Goal: Information Seeking & Learning: Learn about a topic

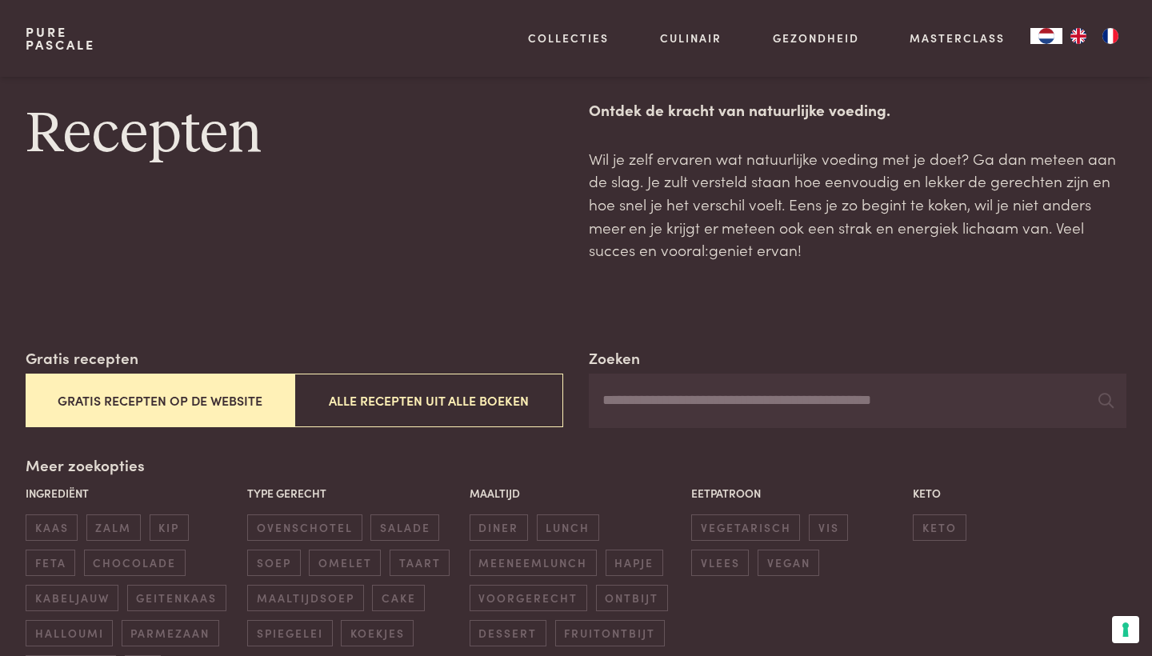
scroll to position [44, 0]
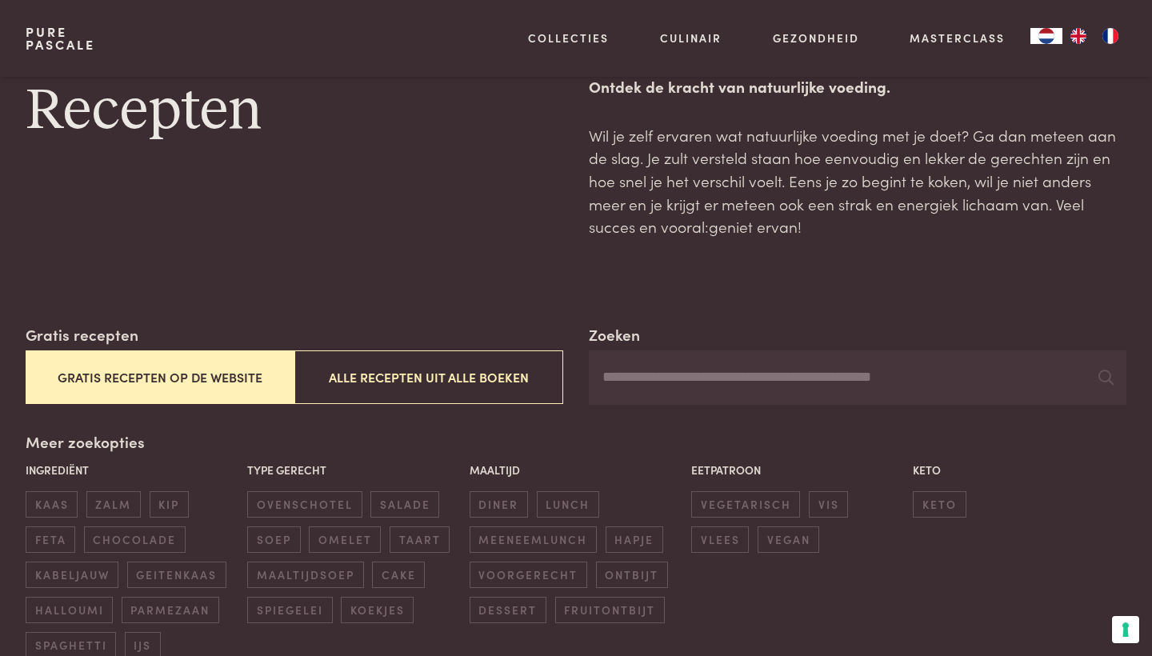
click at [191, 377] on button "Gratis recepten op de website" at bounding box center [160, 377] width 269 height 54
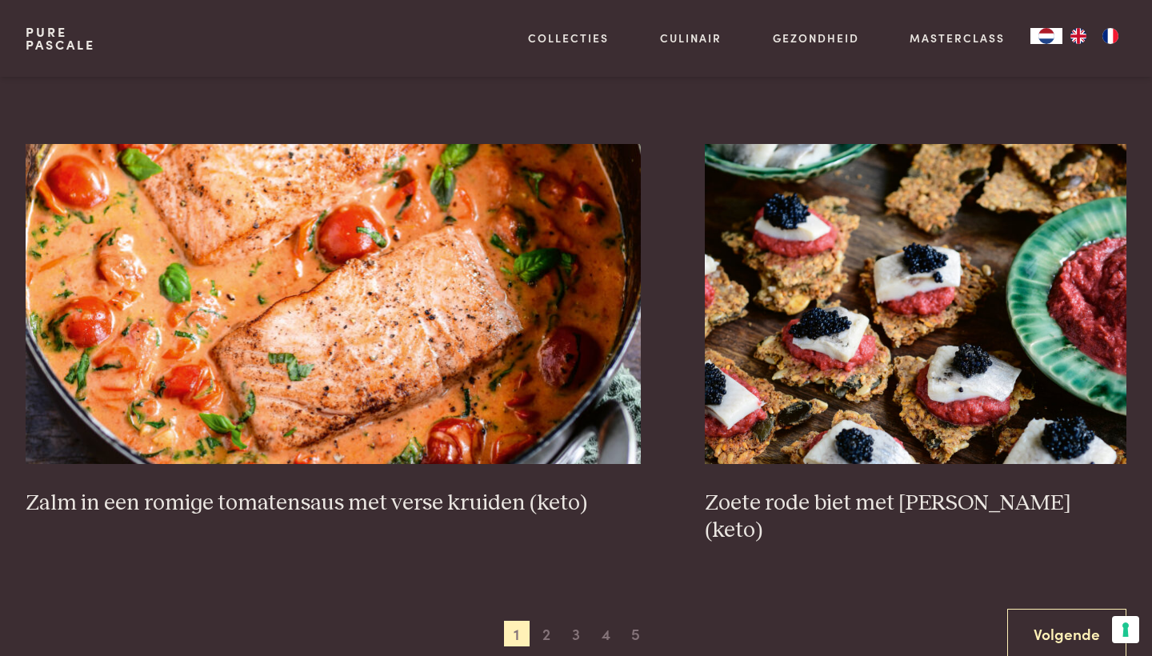
scroll to position [2853, 0]
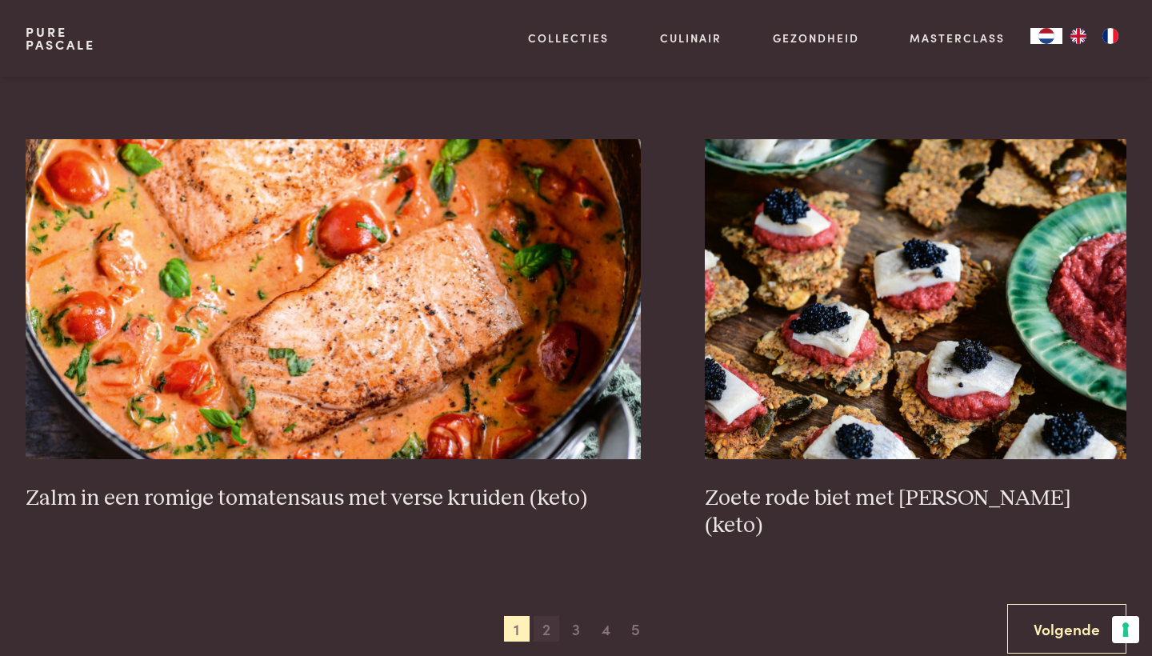
click at [545, 616] on span "2" at bounding box center [547, 629] width 26 height 26
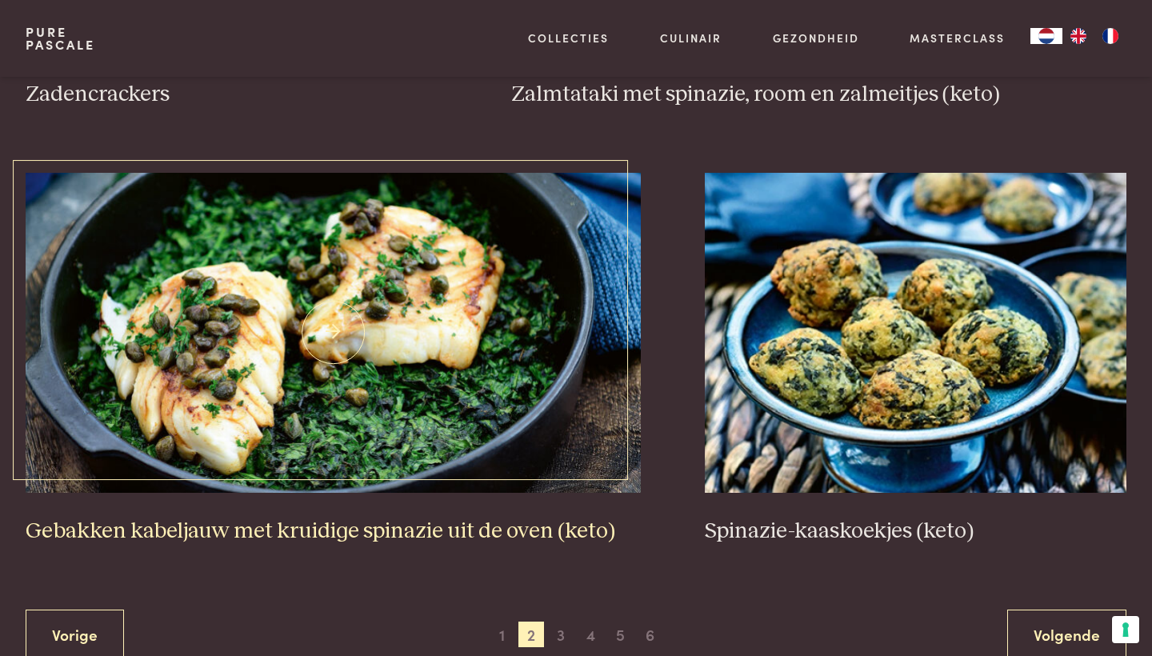
scroll to position [2848, 0]
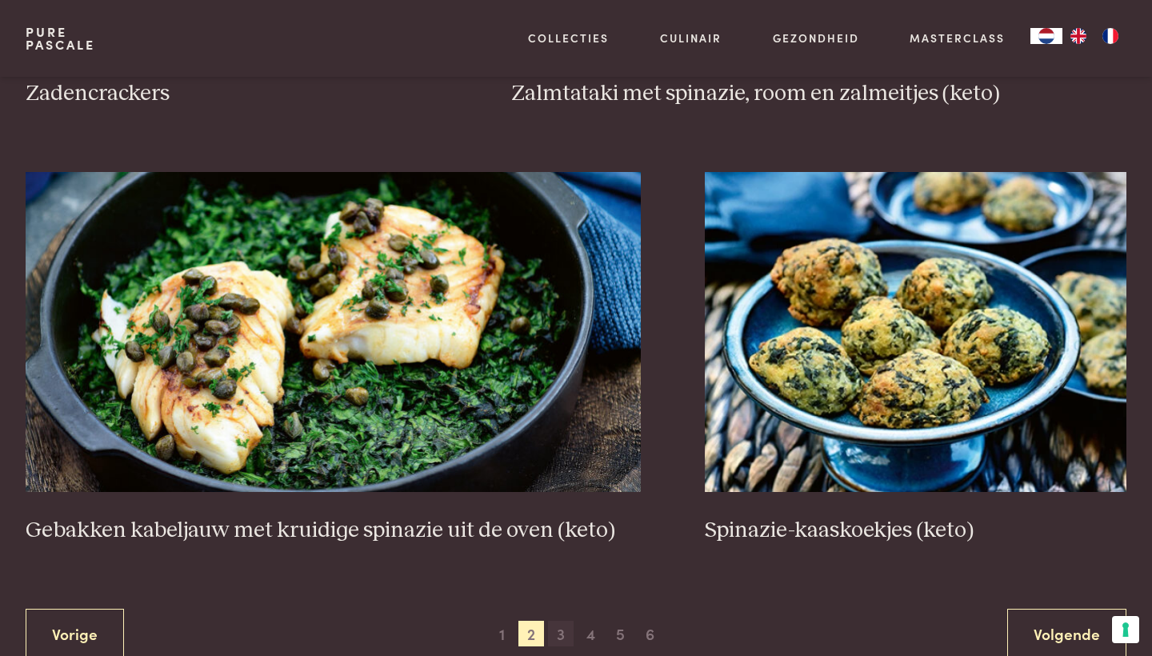
click at [560, 624] on span "3" at bounding box center [561, 634] width 26 height 26
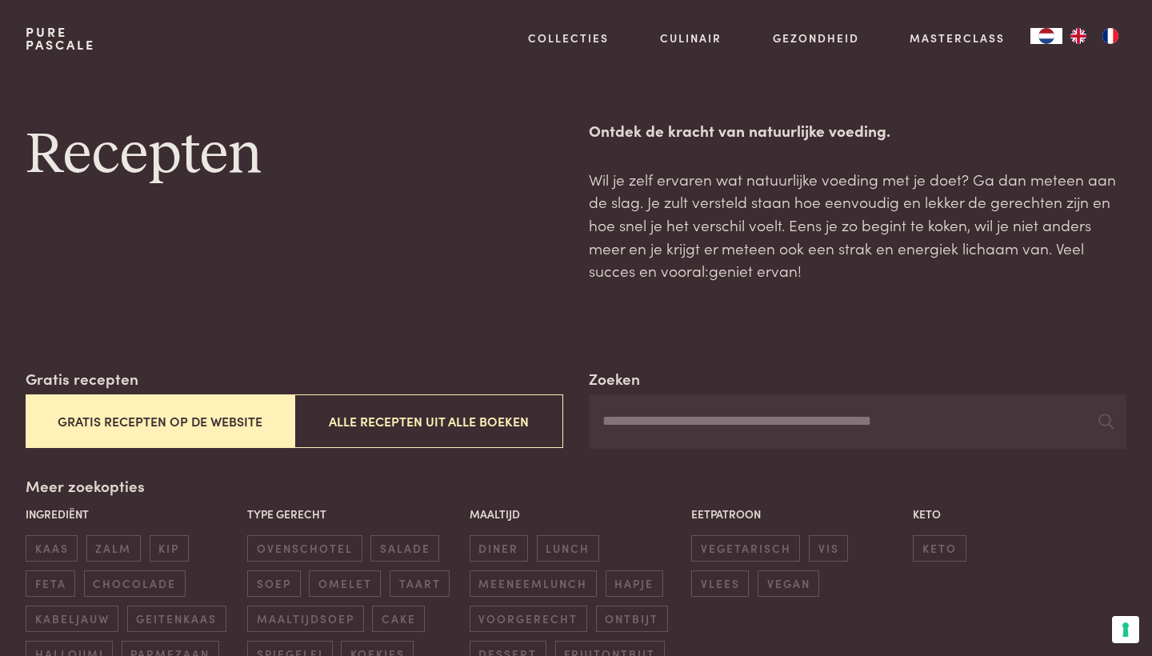
click at [635, 422] on input "Zoeken" at bounding box center [858, 421] width 538 height 54
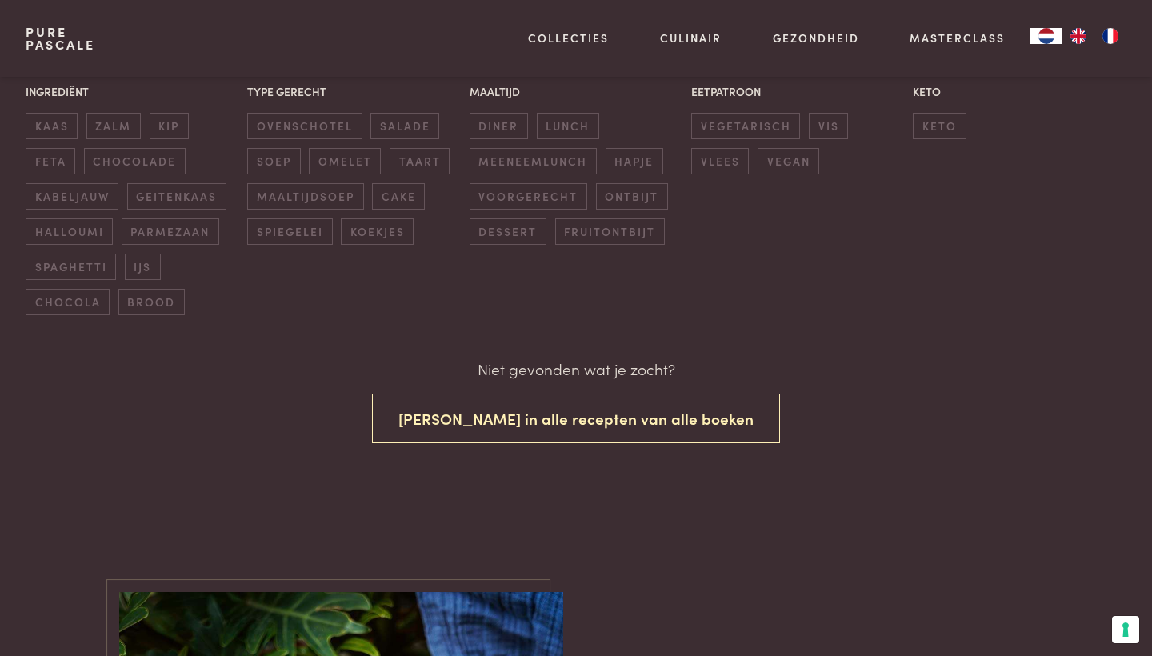
scroll to position [424, 0]
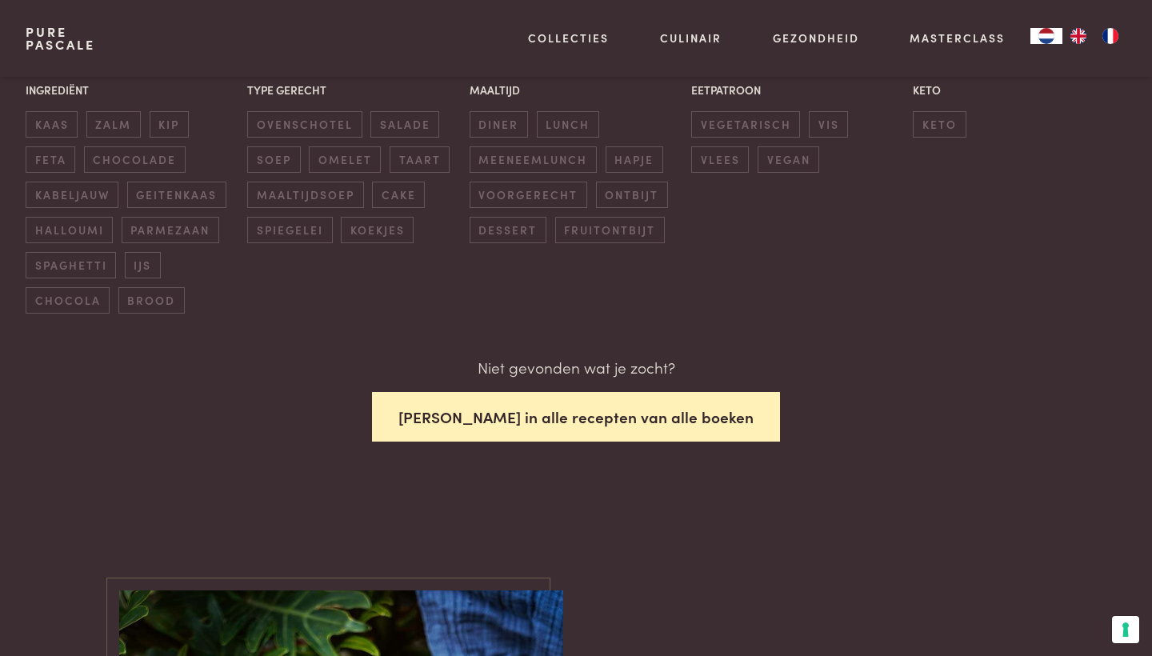
click at [598, 412] on button "[PERSON_NAME] in alle recepten van alle boeken" at bounding box center [576, 417] width 408 height 50
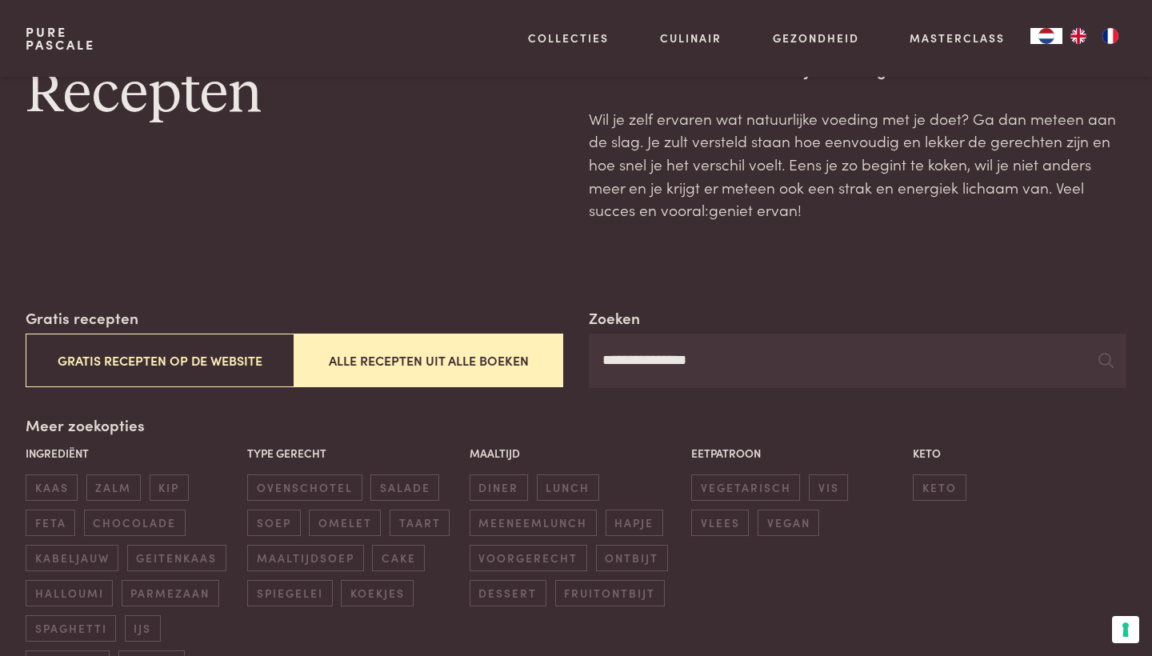
scroll to position [63, 0]
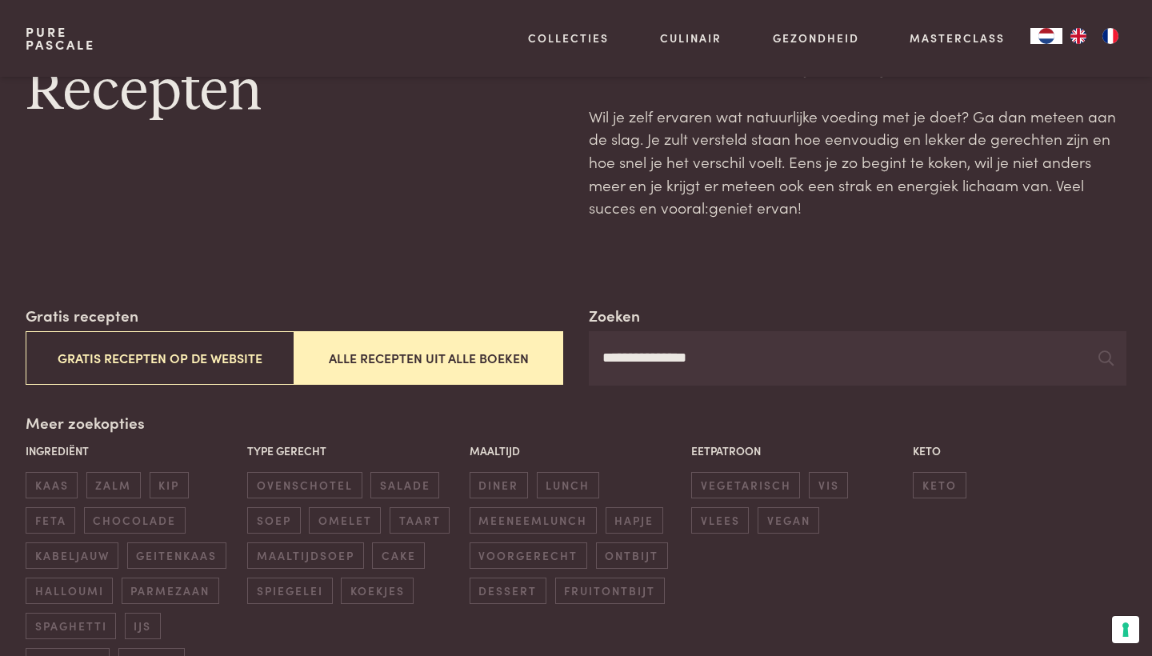
click at [702, 365] on input "**********" at bounding box center [858, 358] width 538 height 54
type input "*"
type input "******"
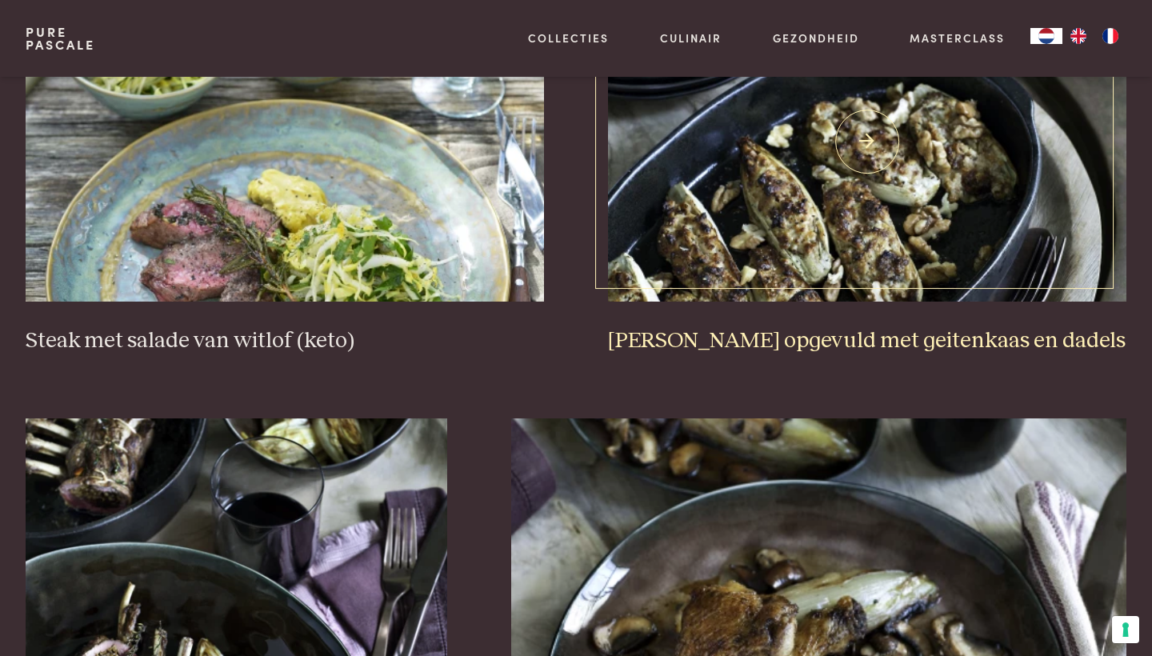
scroll to position [2194, 0]
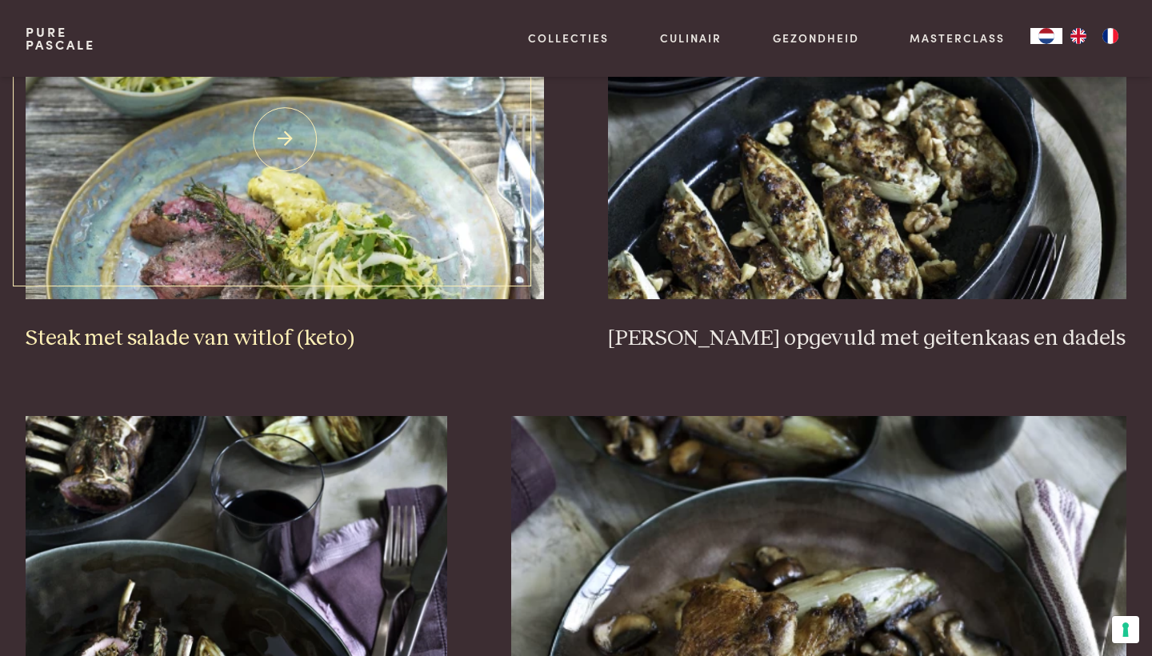
click at [301, 238] on img at bounding box center [285, 139] width 518 height 320
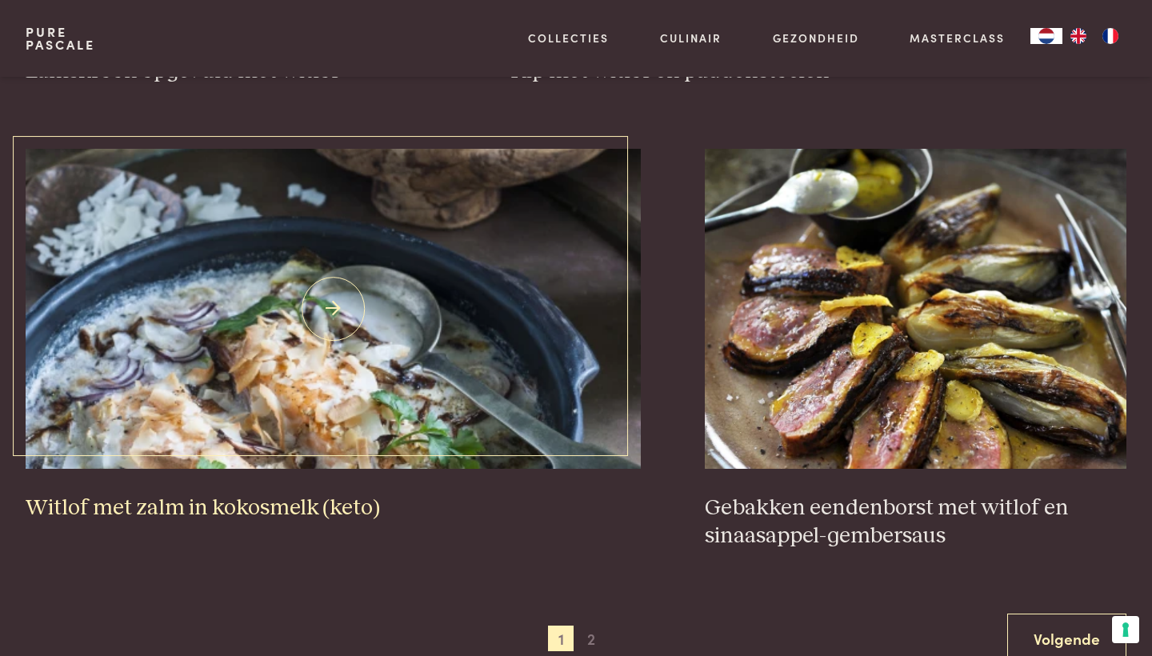
scroll to position [2901, 0]
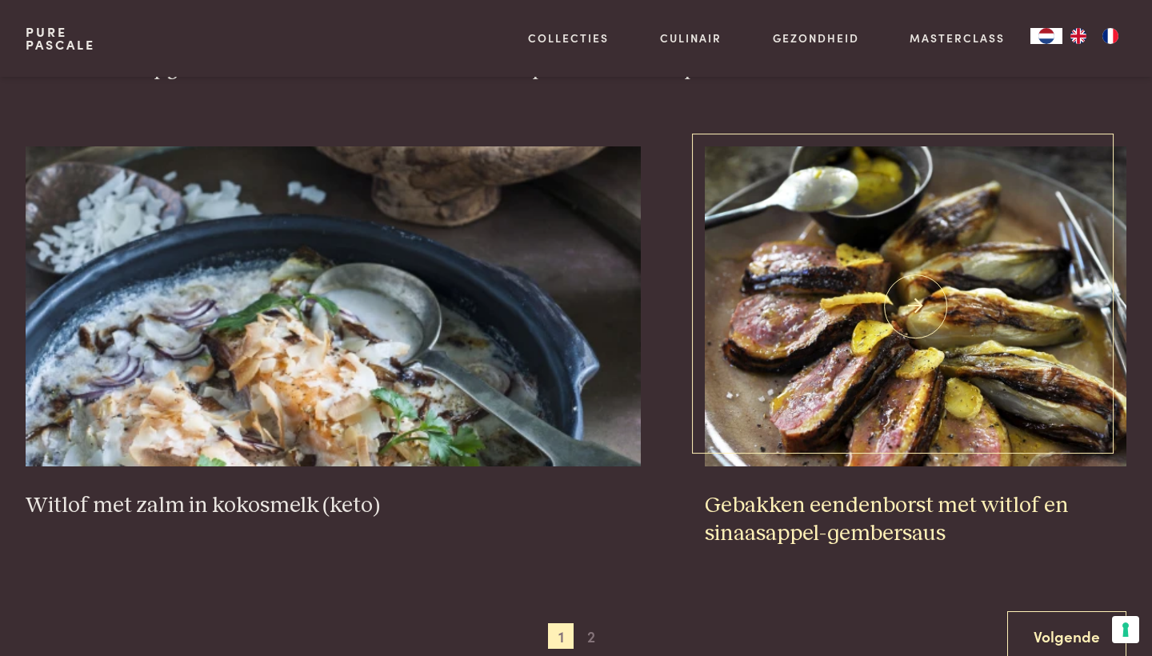
click at [916, 348] on img at bounding box center [916, 306] width 422 height 320
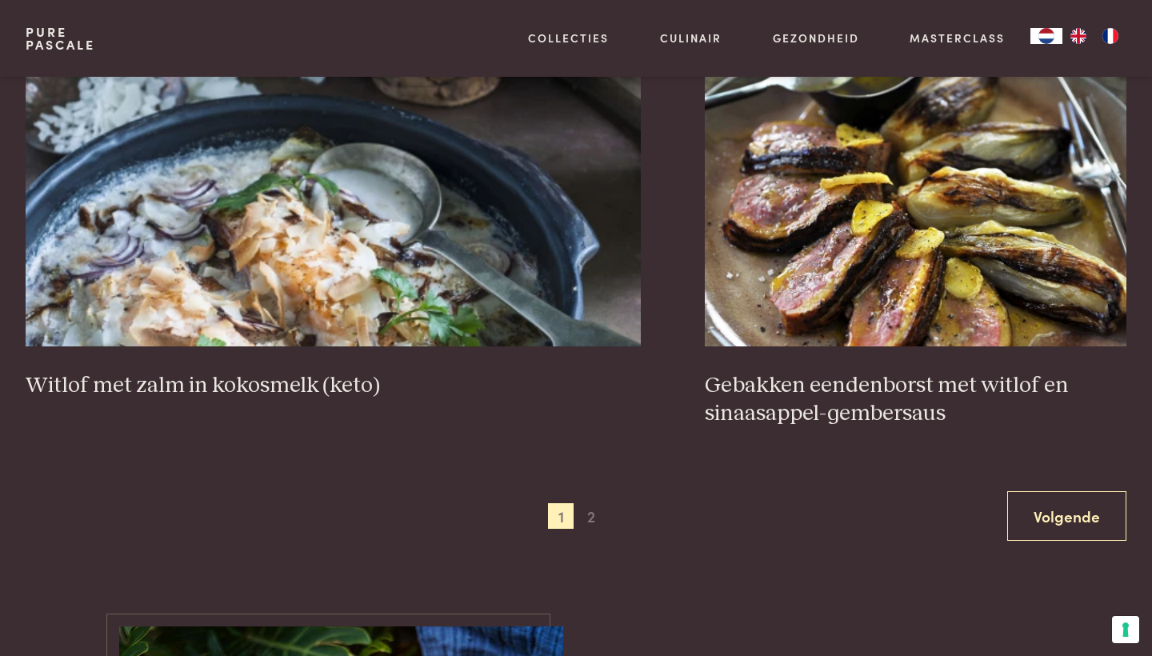
scroll to position [3094, 0]
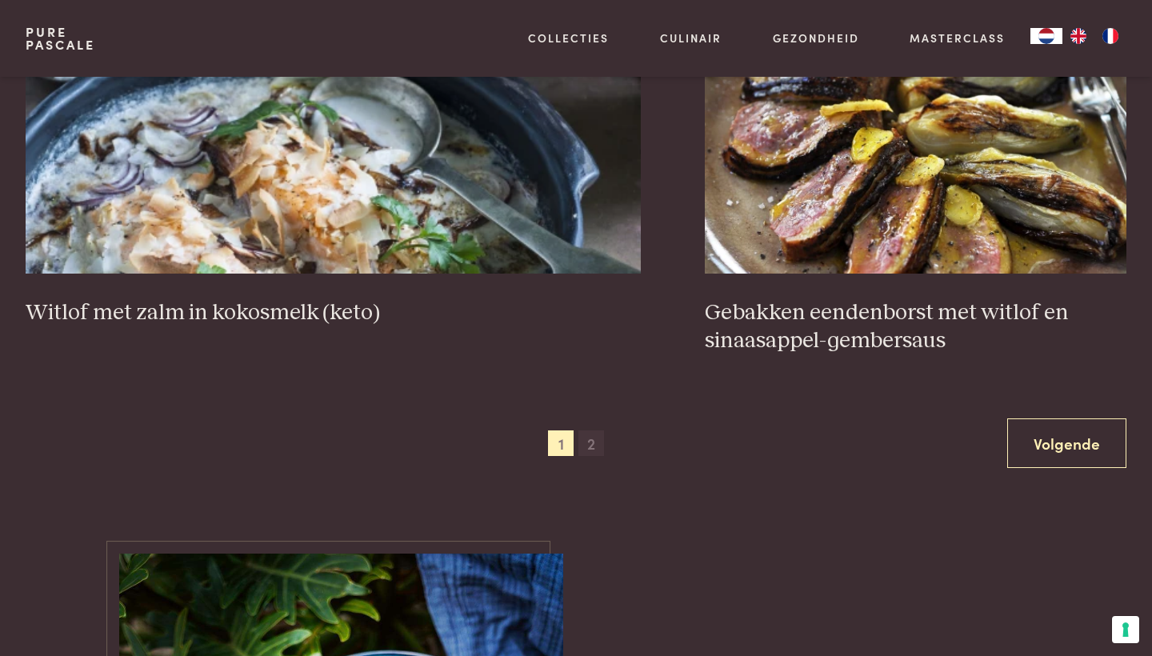
click at [594, 431] on span "2" at bounding box center [591, 443] width 26 height 26
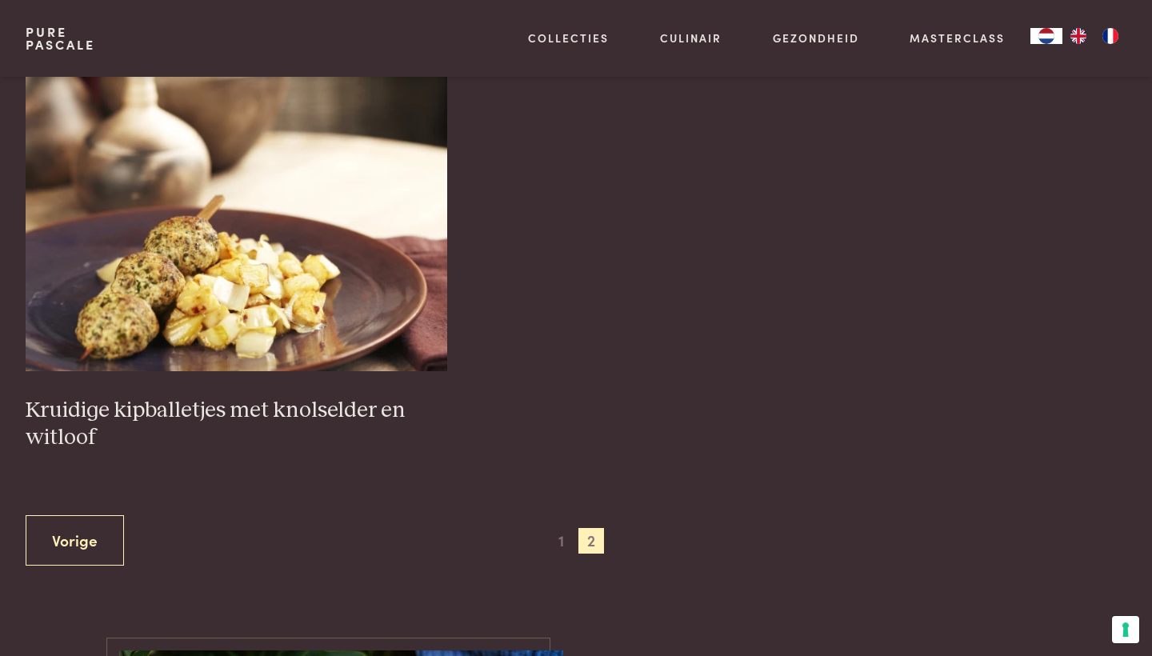
scroll to position [1194, 0]
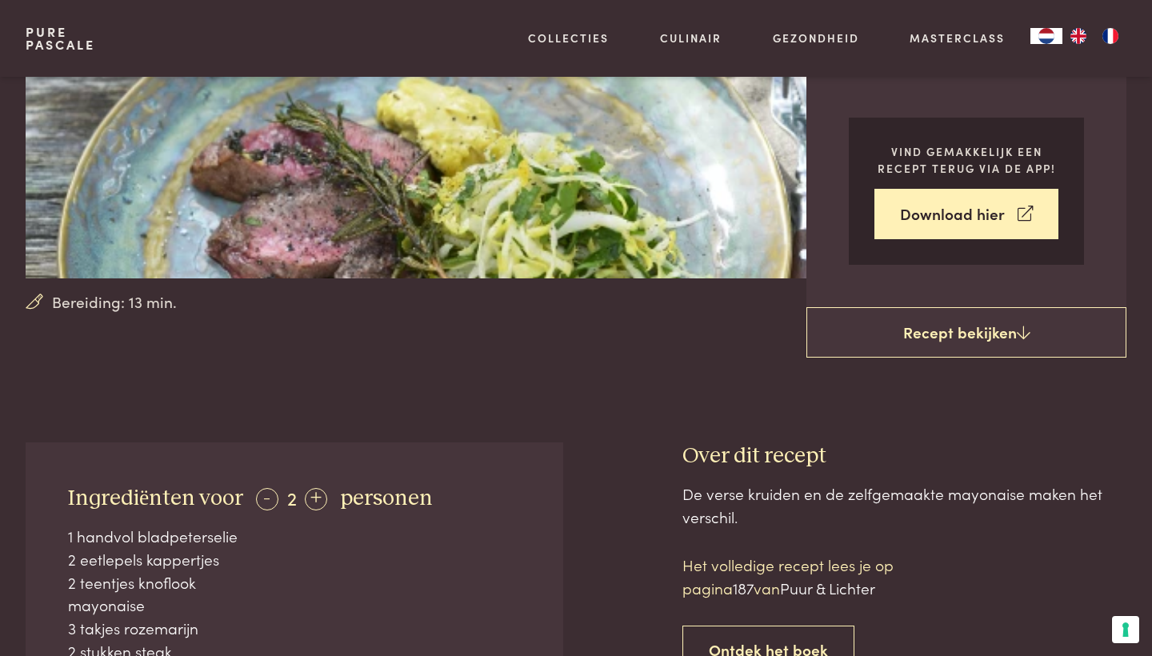
scroll to position [290, 0]
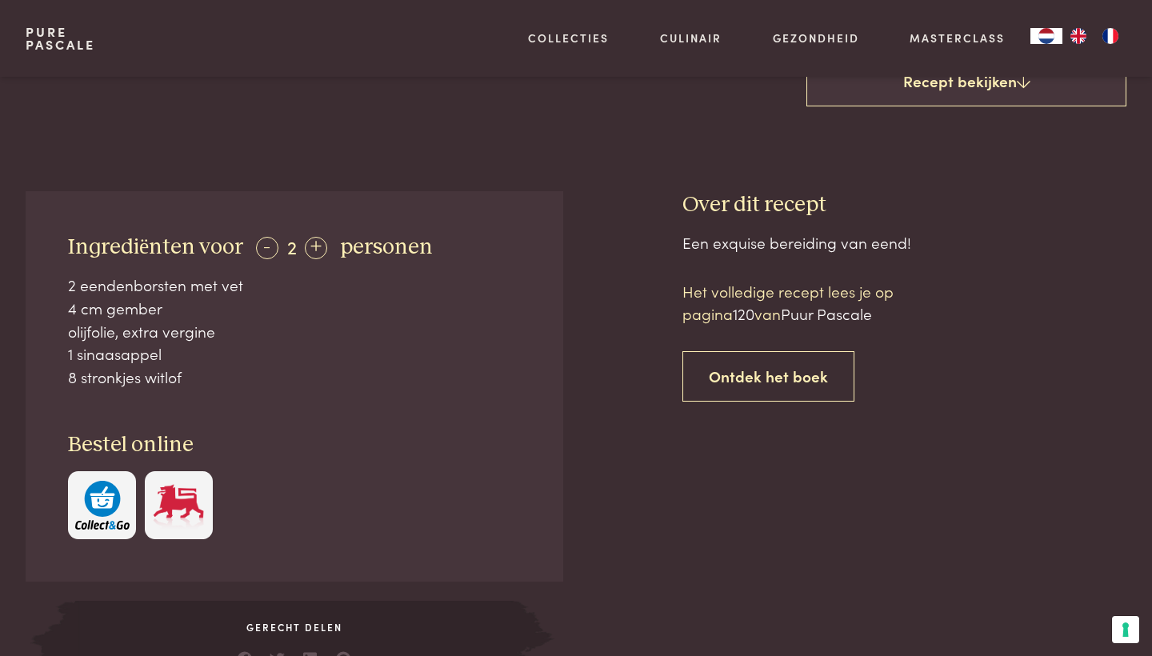
scroll to position [498, 0]
